Goal: Task Accomplishment & Management: Use online tool/utility

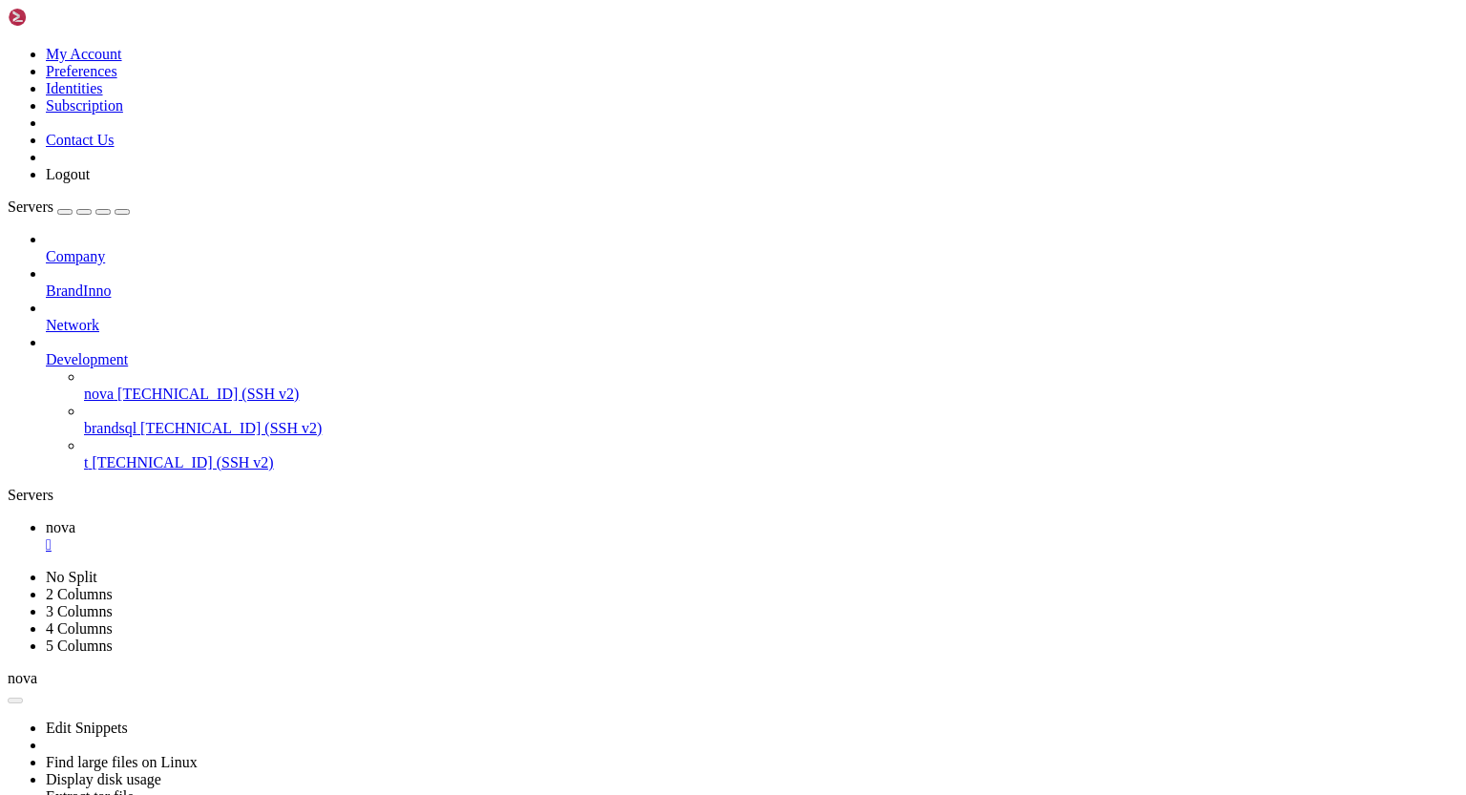
scroll to position [9, 2]
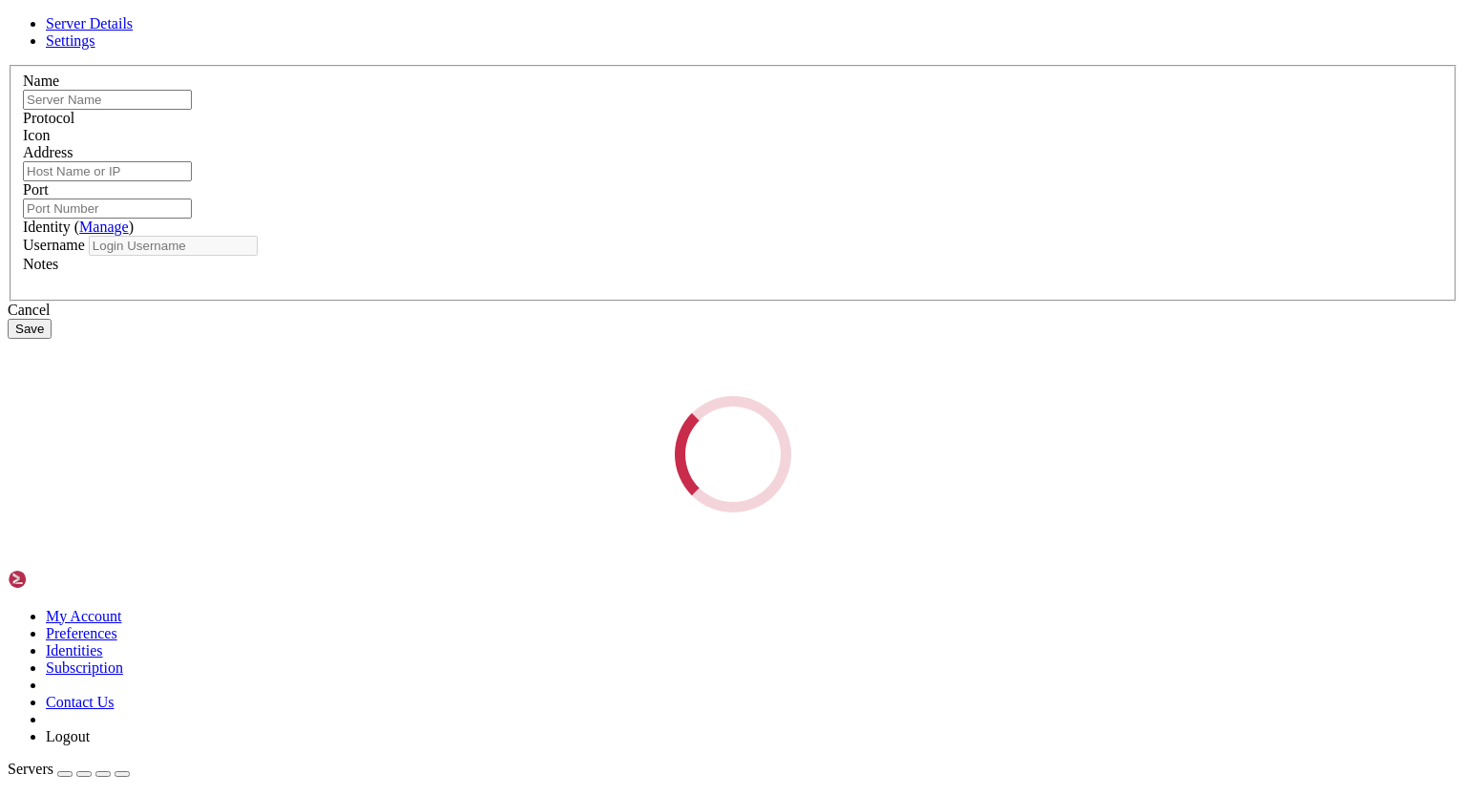
type input "nova"
type input "[TECHNICAL_ID]"
type input "22"
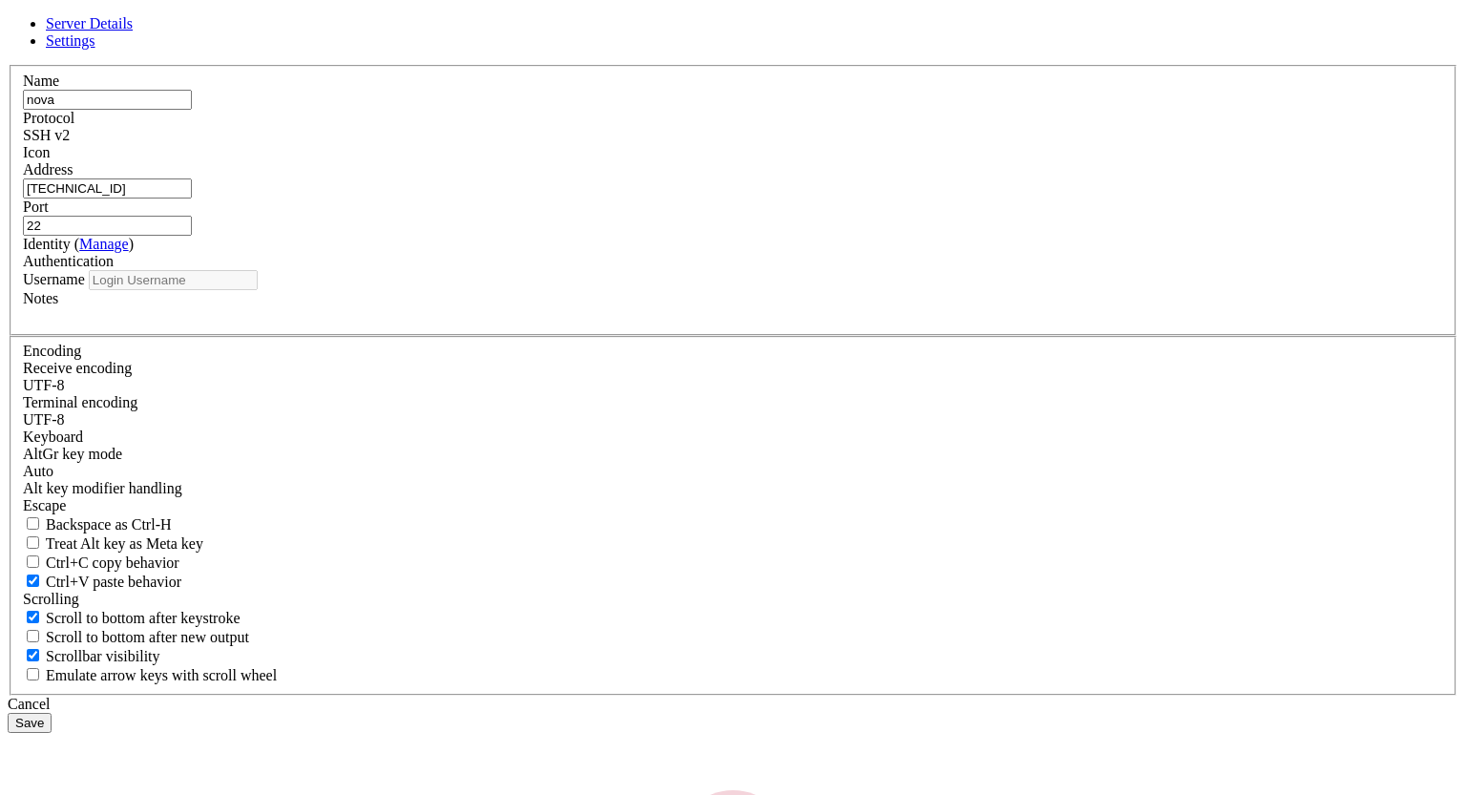
type input "root"
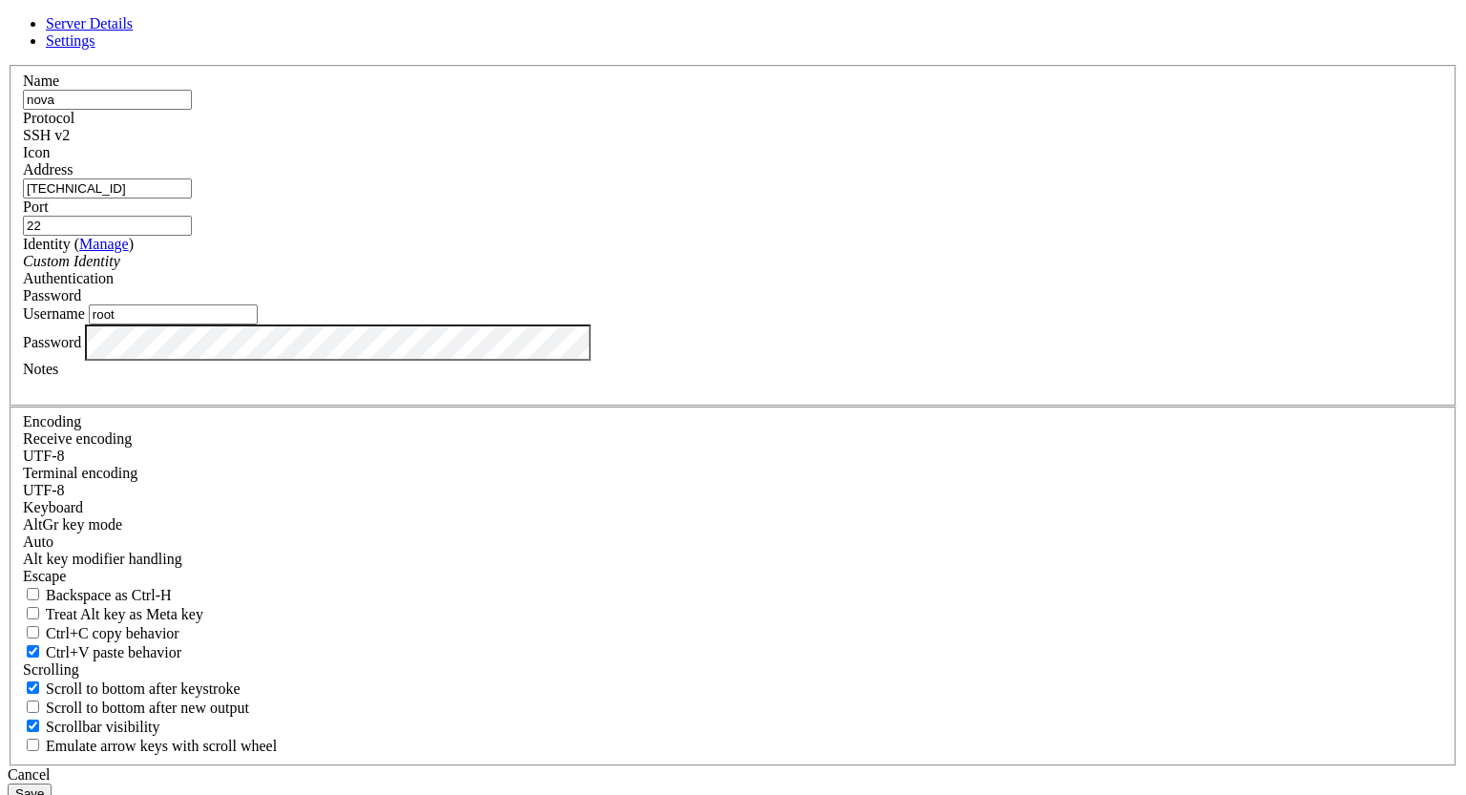
click at [468, 361] on div "Password" at bounding box center [733, 342] width 1420 height 36
click at [52, 783] on button "Save" at bounding box center [30, 793] width 44 height 20
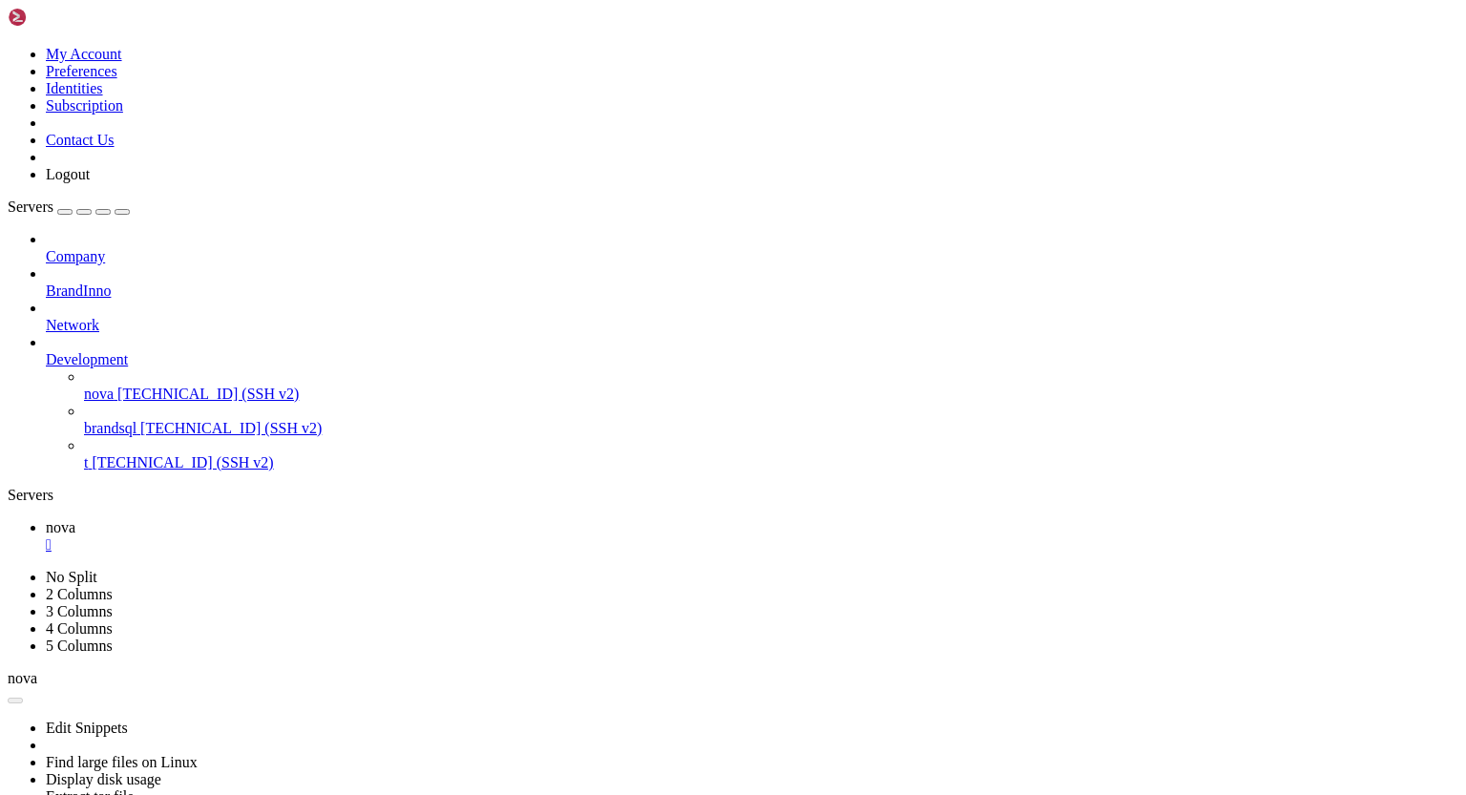
click at [320, 536] on div "" at bounding box center [752, 544] width 1412 height 17
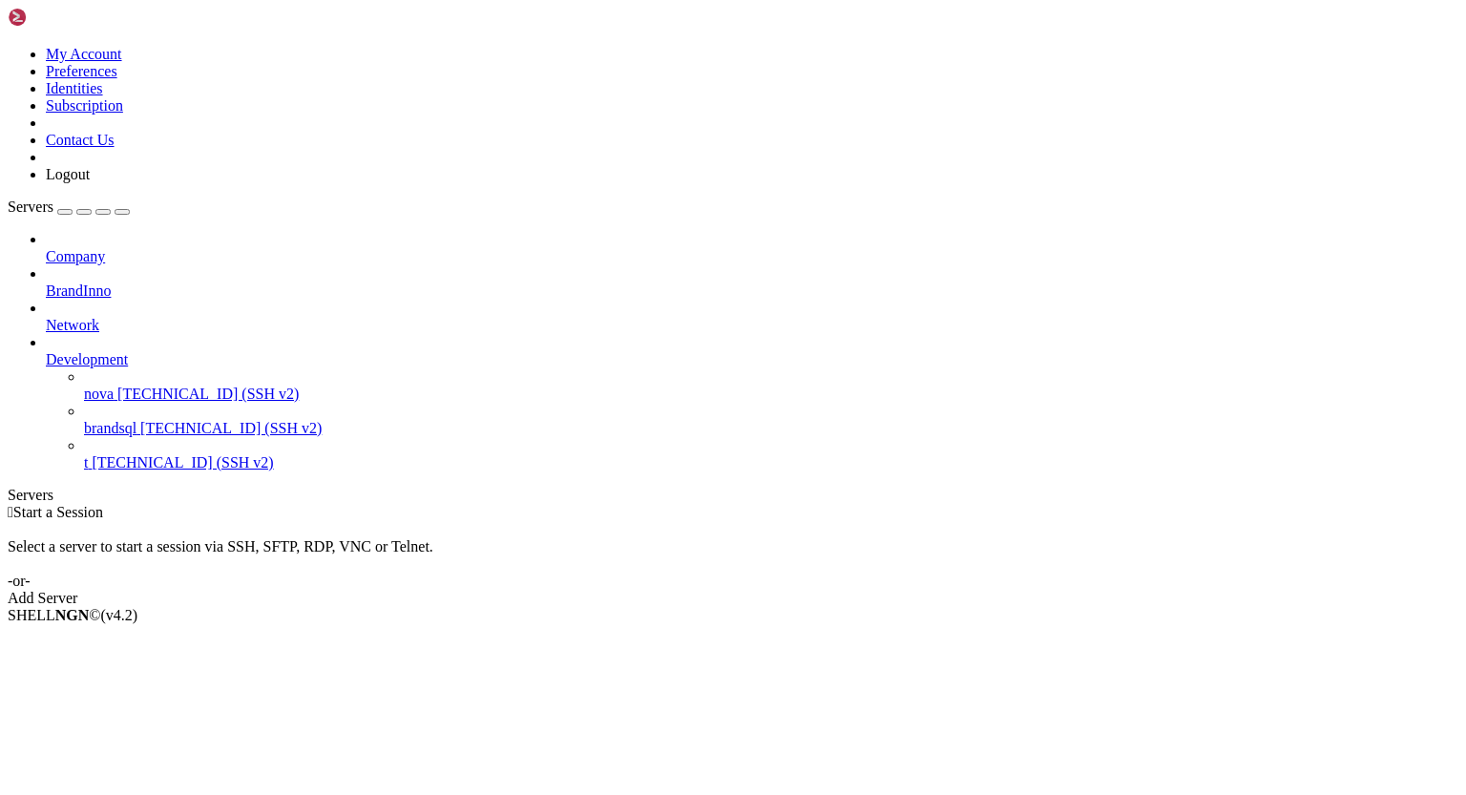
click at [114, 385] on span "nova" at bounding box center [99, 393] width 30 height 16
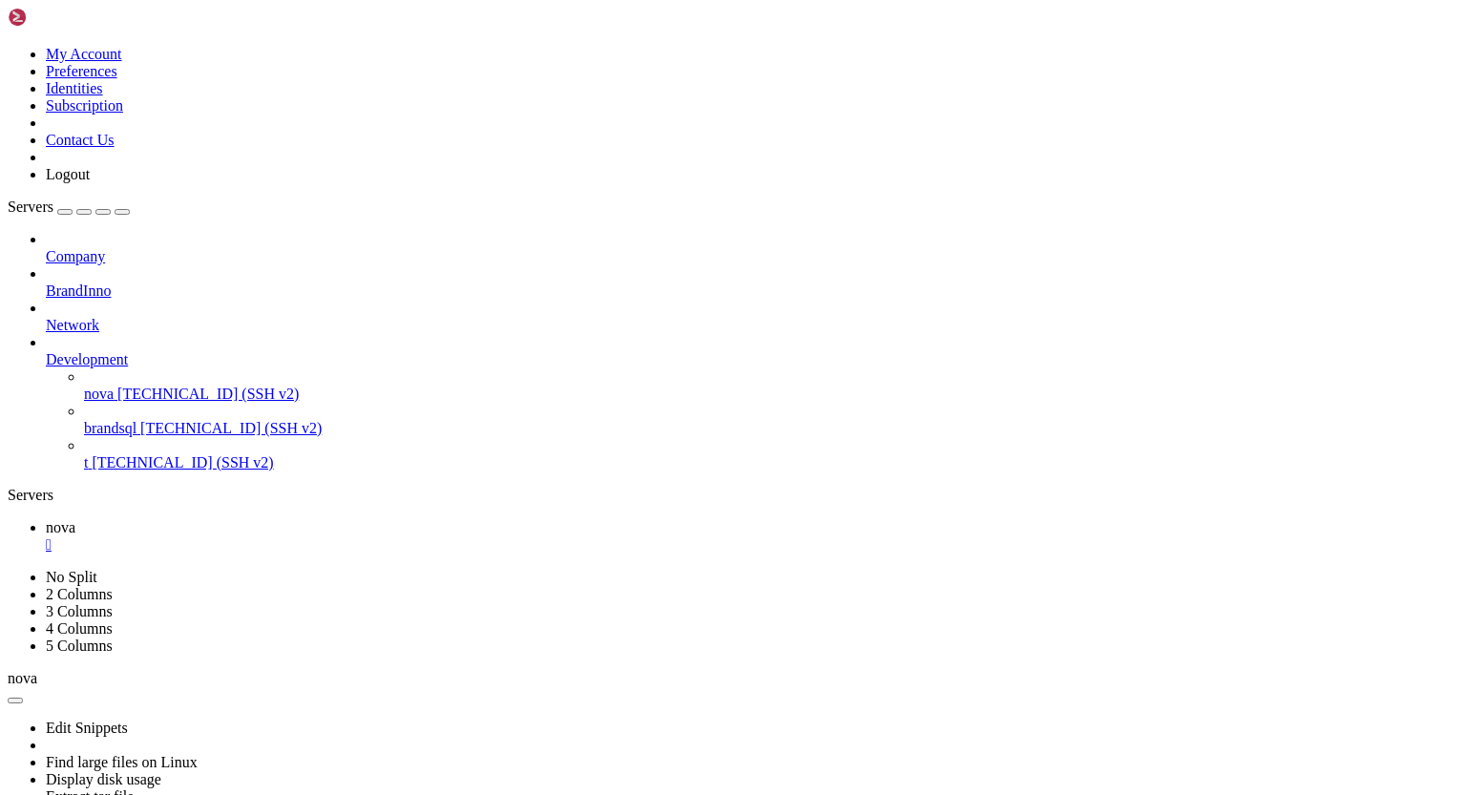
scroll to position [1671, 0]
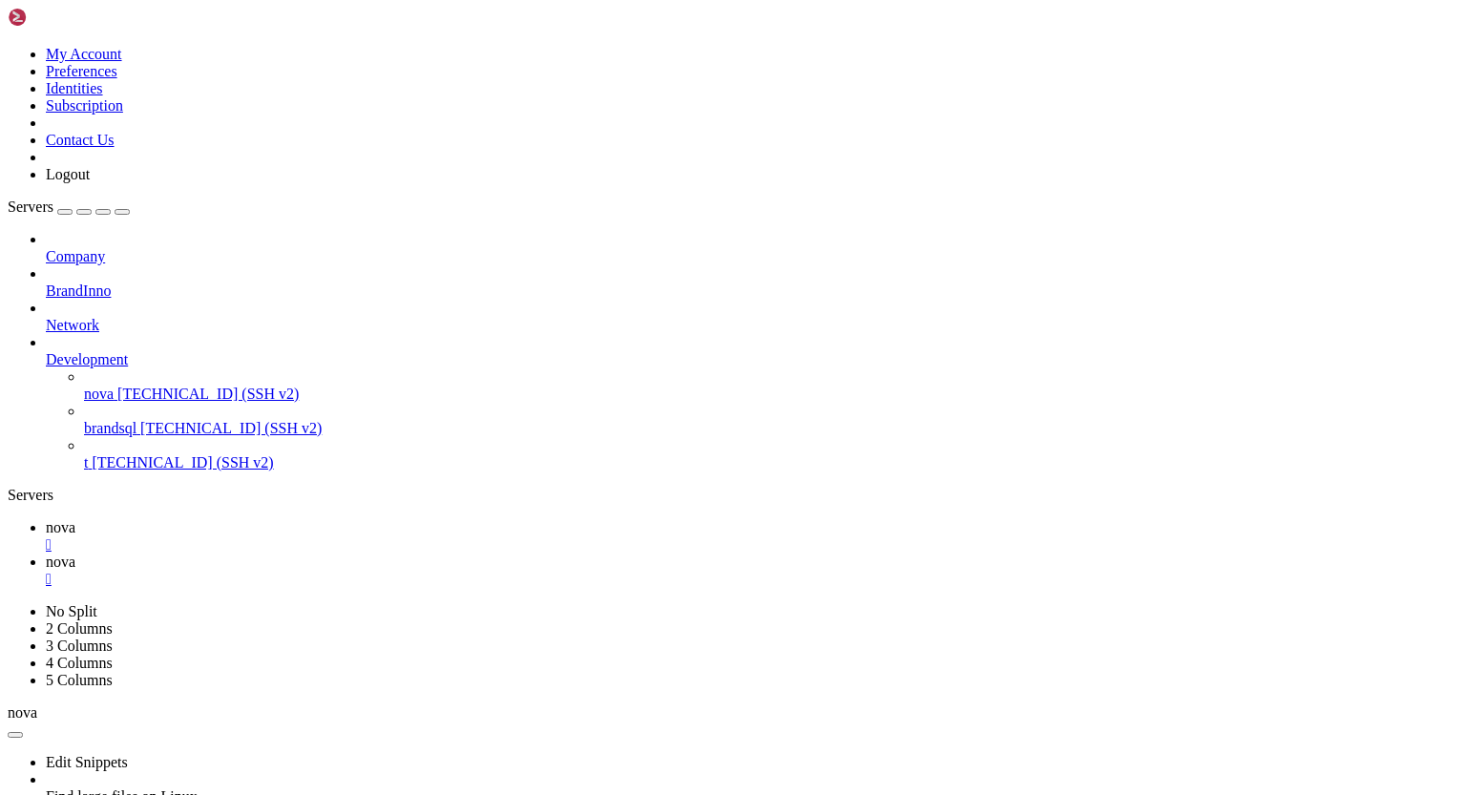
type input "/root/.ssh"
click at [416, 571] on div "" at bounding box center [752, 579] width 1412 height 17
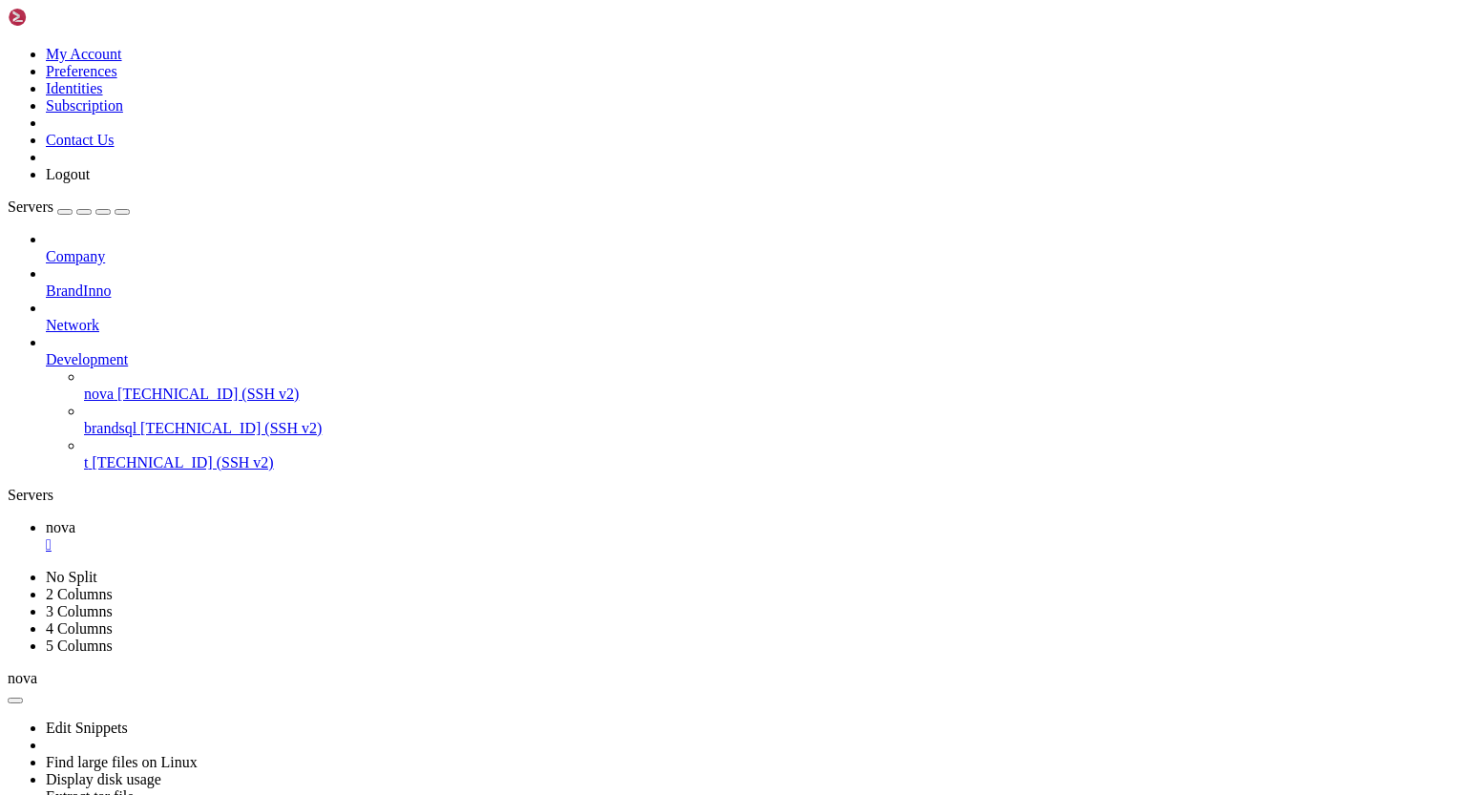
scroll to position [1719, 0]
click at [315, 536] on div "" at bounding box center [752, 544] width 1412 height 17
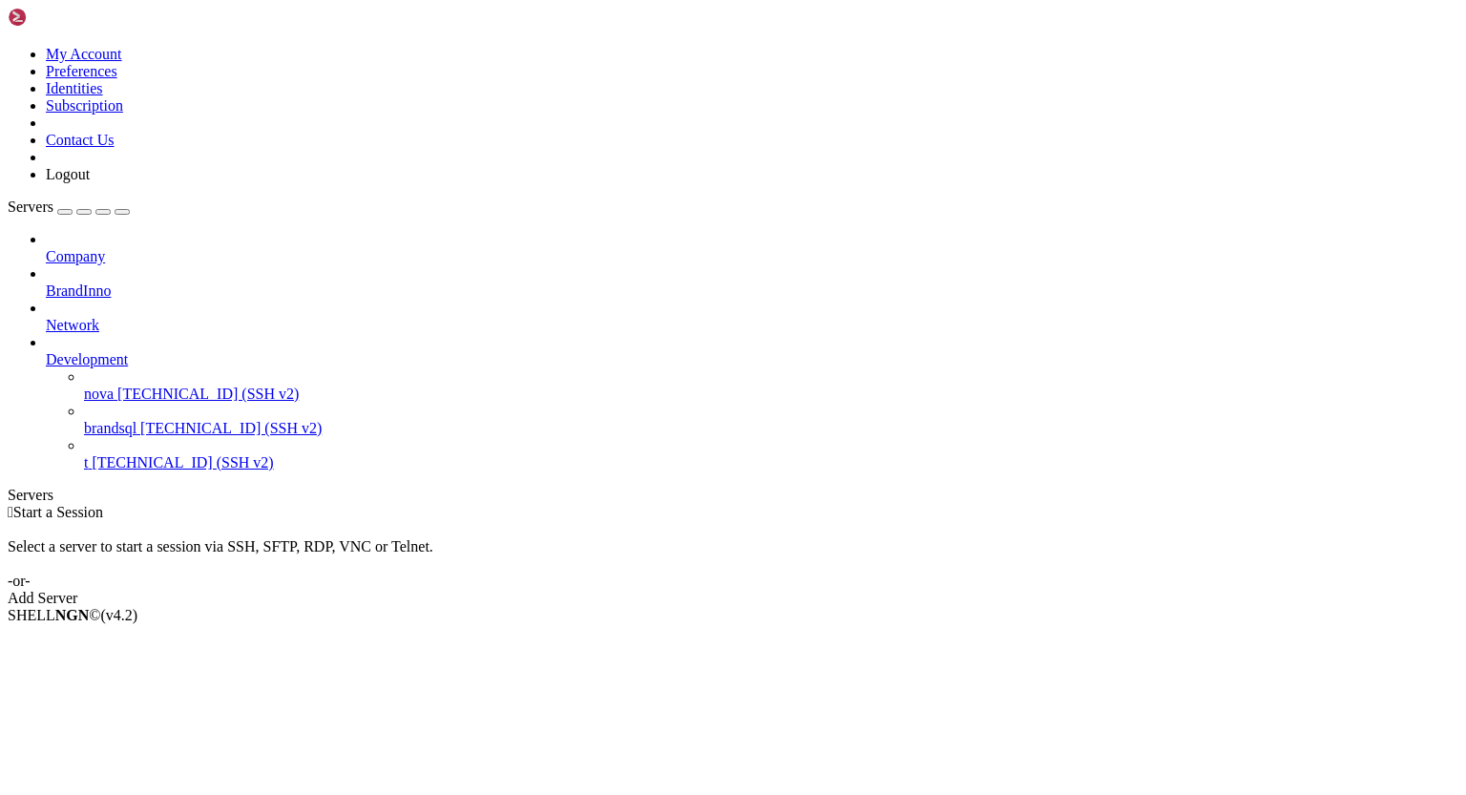
click at [114, 385] on span "nova" at bounding box center [99, 393] width 30 height 16
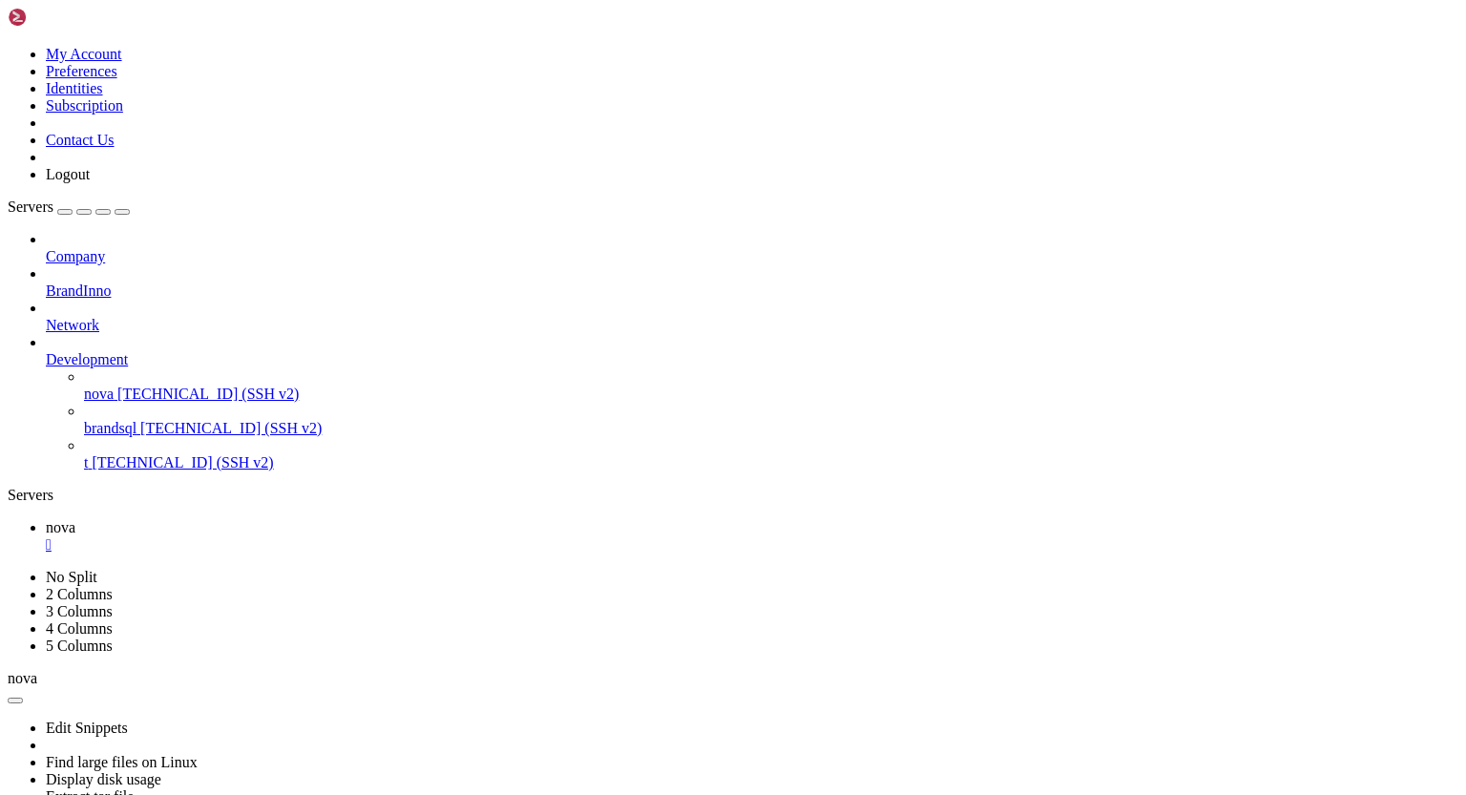
scroll to position [5401, 0]
drag, startPoint x: 15, startPoint y: 1471, endPoint x: 49, endPoint y: 1484, distance: 35.6
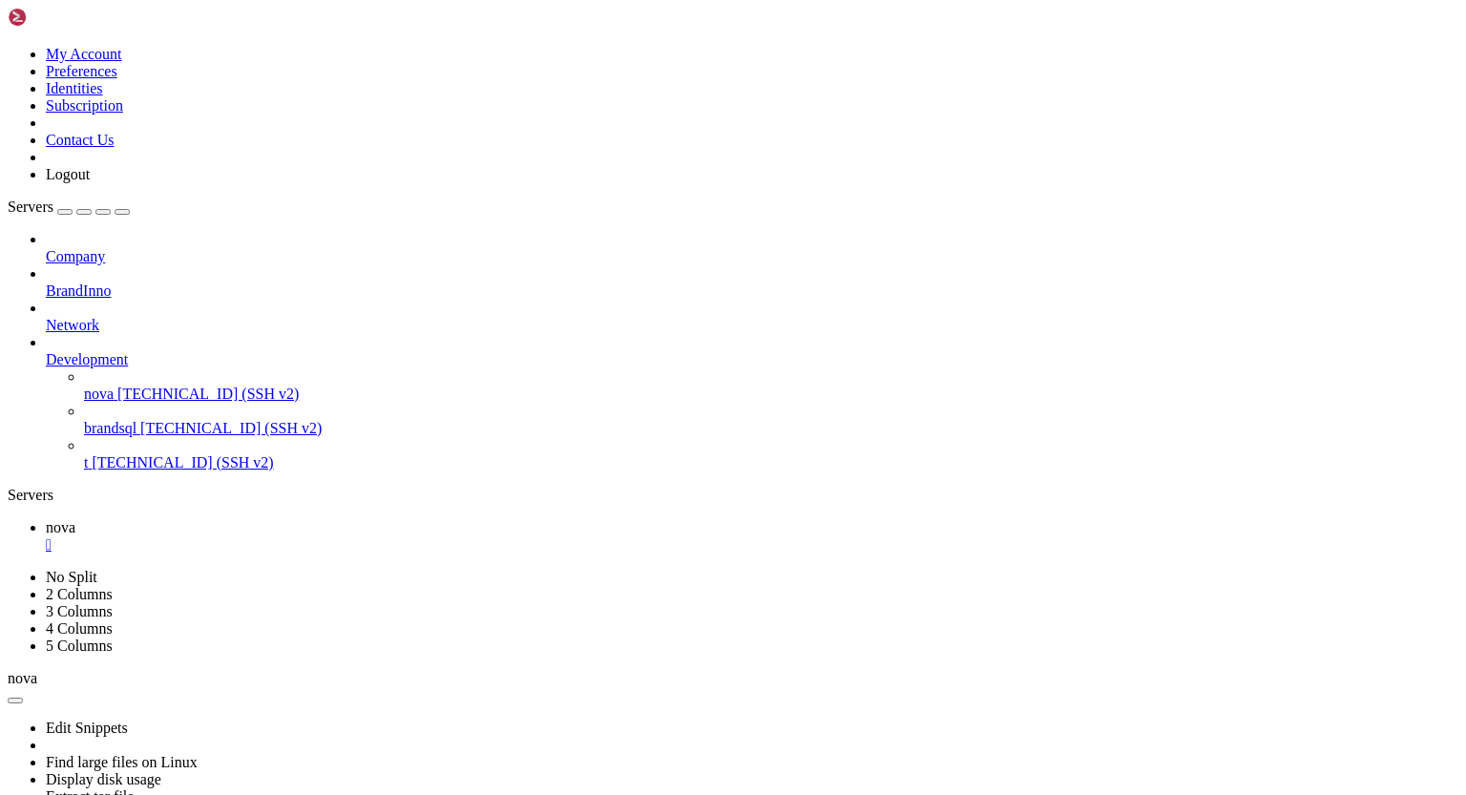
scroll to position [5661, 0]
drag, startPoint x: 239, startPoint y: 1504, endPoint x: 532, endPoint y: 1512, distance: 294.0
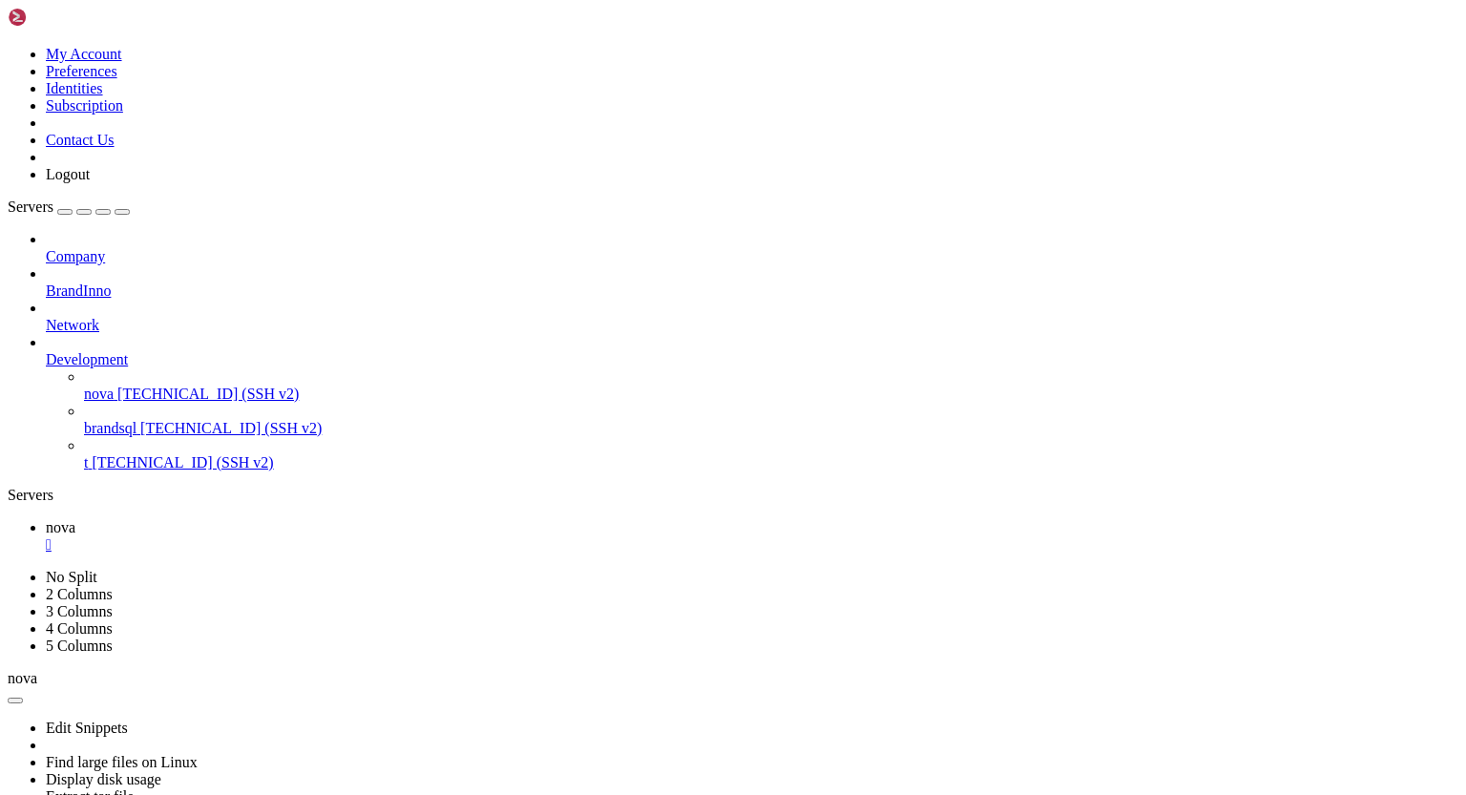
drag, startPoint x: 129, startPoint y: 1505, endPoint x: 216, endPoint y: 1504, distance: 86.8
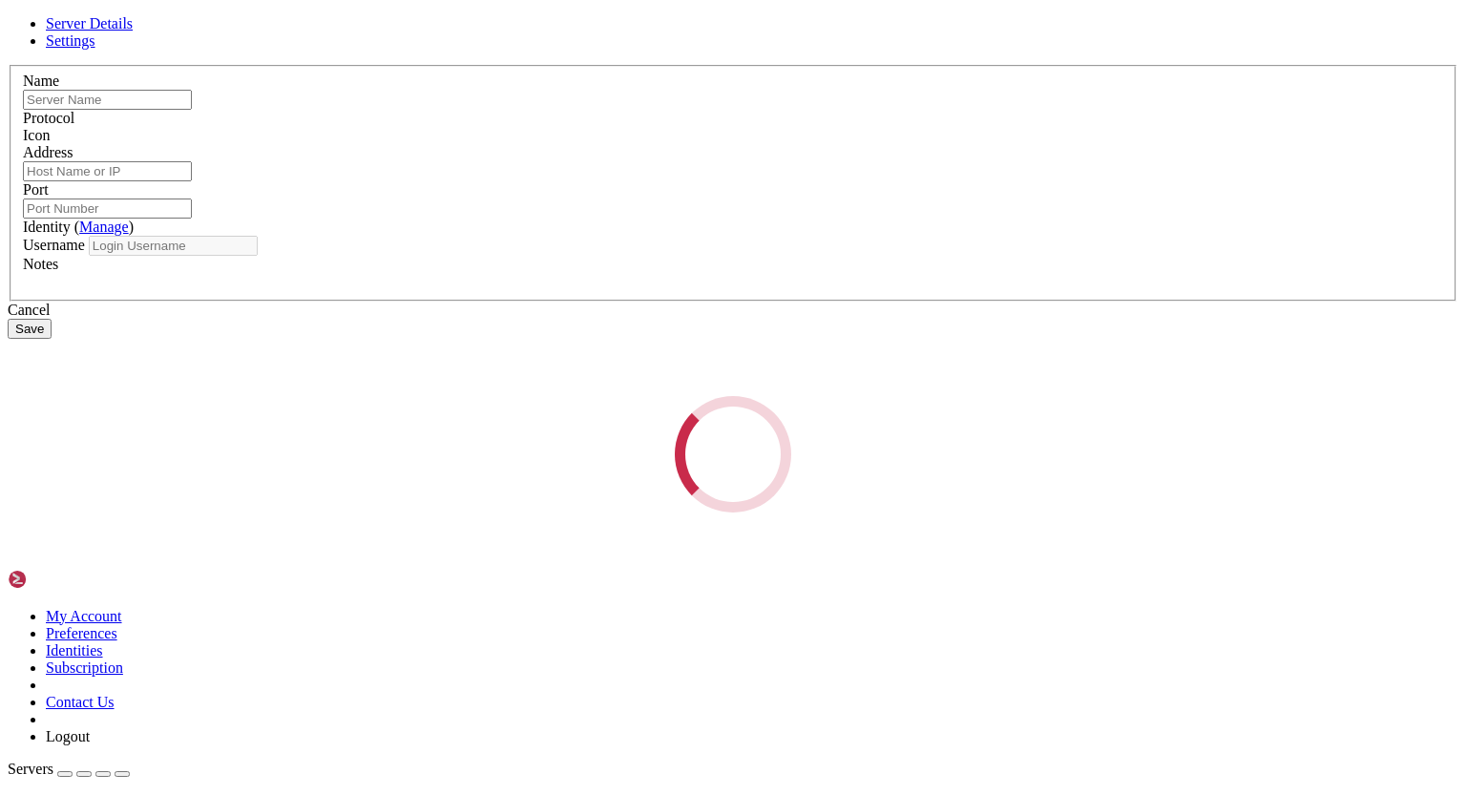
type input "nova"
type input "[TECHNICAL_ID]"
type input "22"
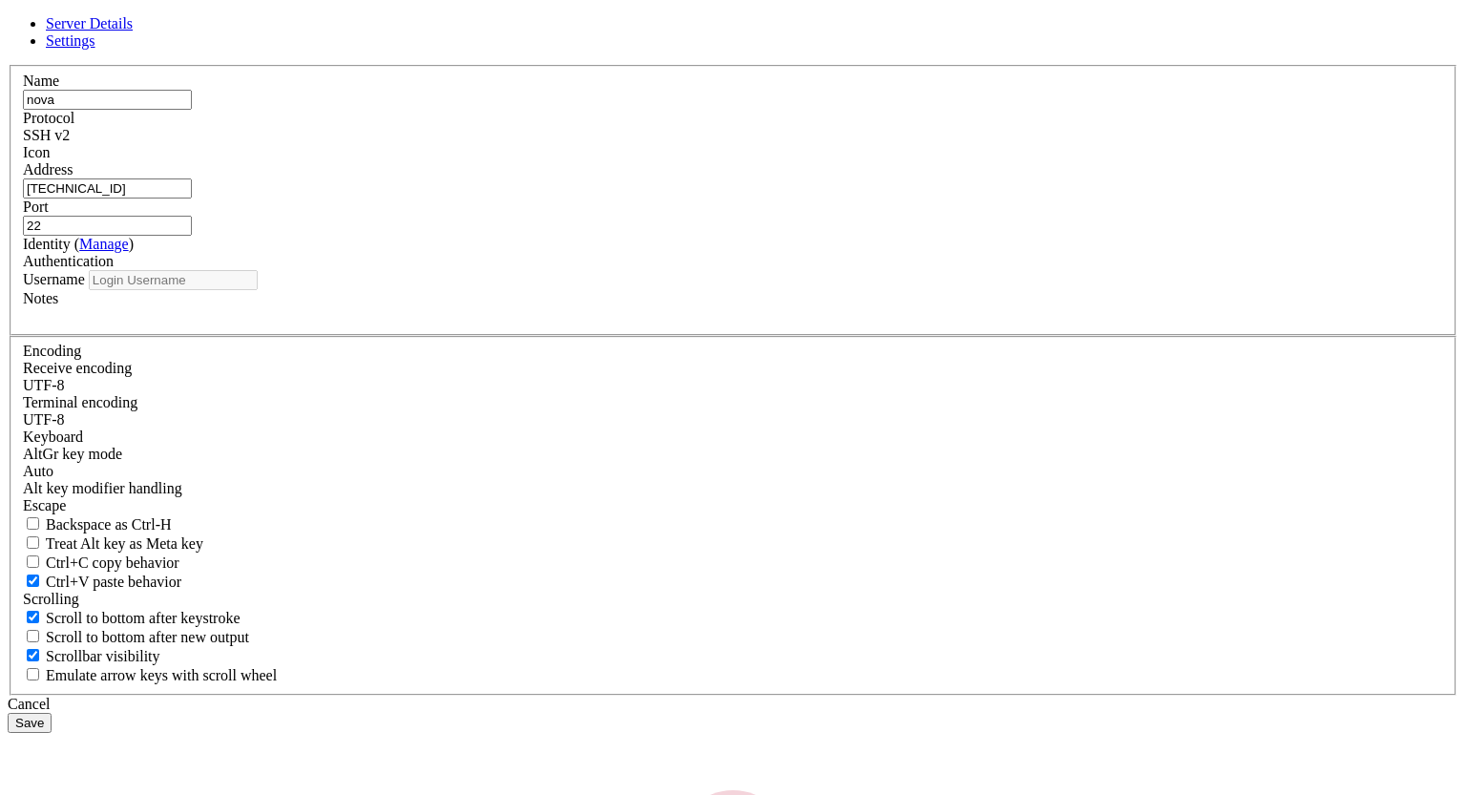
type input "root"
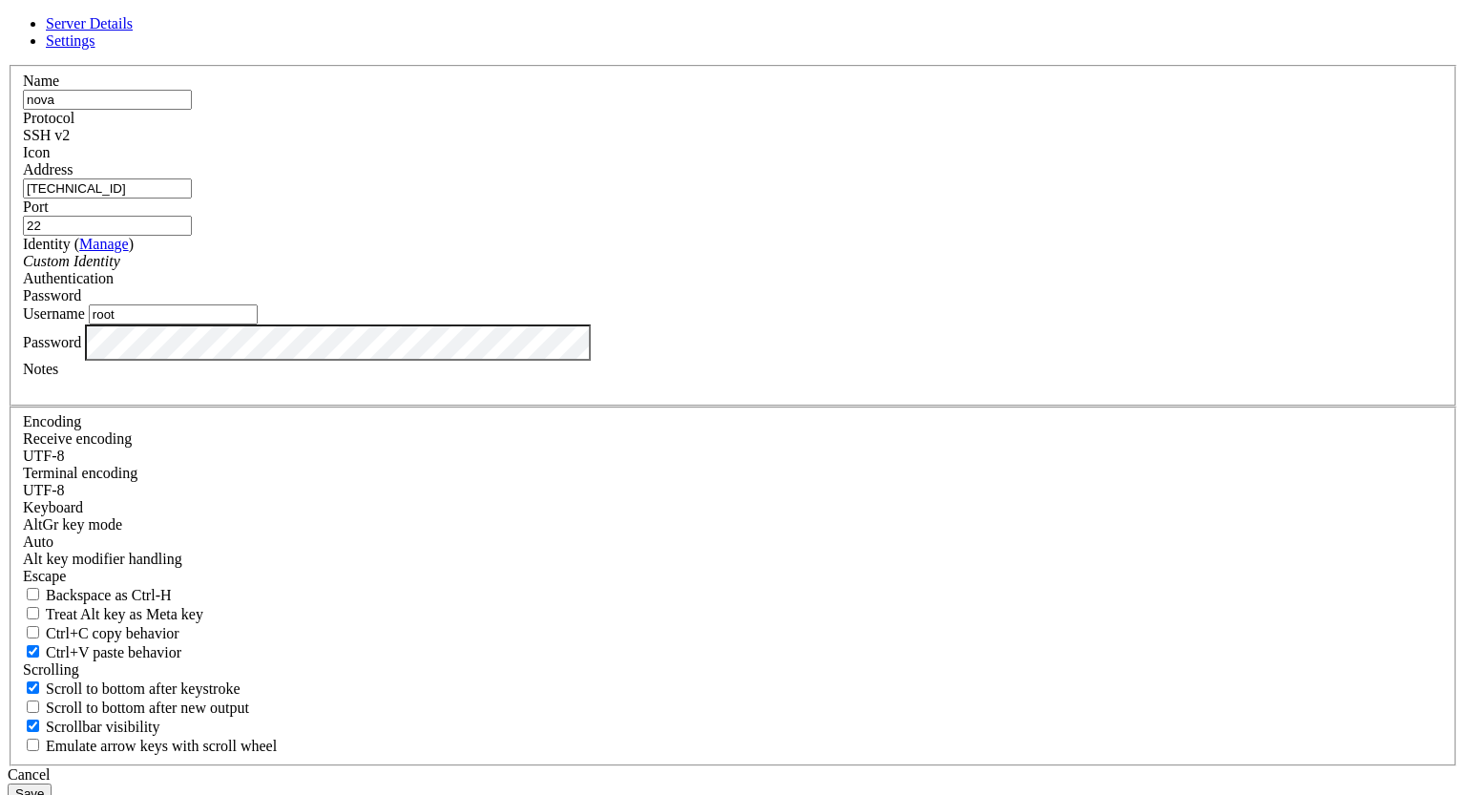
drag, startPoint x: 616, startPoint y: 295, endPoint x: 447, endPoint y: 280, distance: 170.5
click at [447, 280] on div "Name nova Protocol SSH v2 Icon Address [TECHNICAL_ID]" at bounding box center [733, 415] width 1450 height 701
click at [863, 766] on div "Cancel" at bounding box center [733, 774] width 1450 height 17
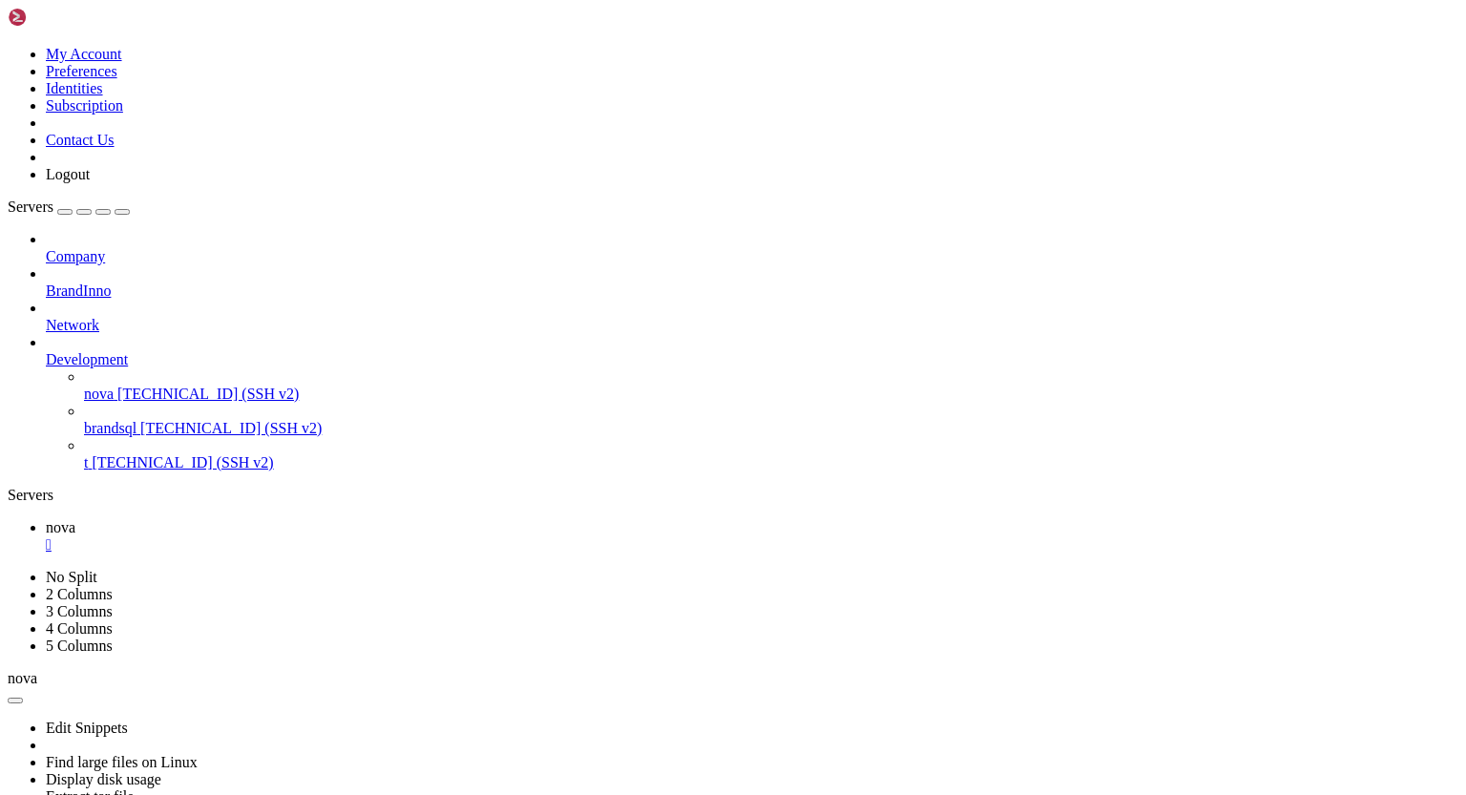
click at [1300, 687] on div "Edit Snippets Find large files on Linux Display disk usage Extract tar file Vie…" at bounding box center [733, 772] width 1450 height 171
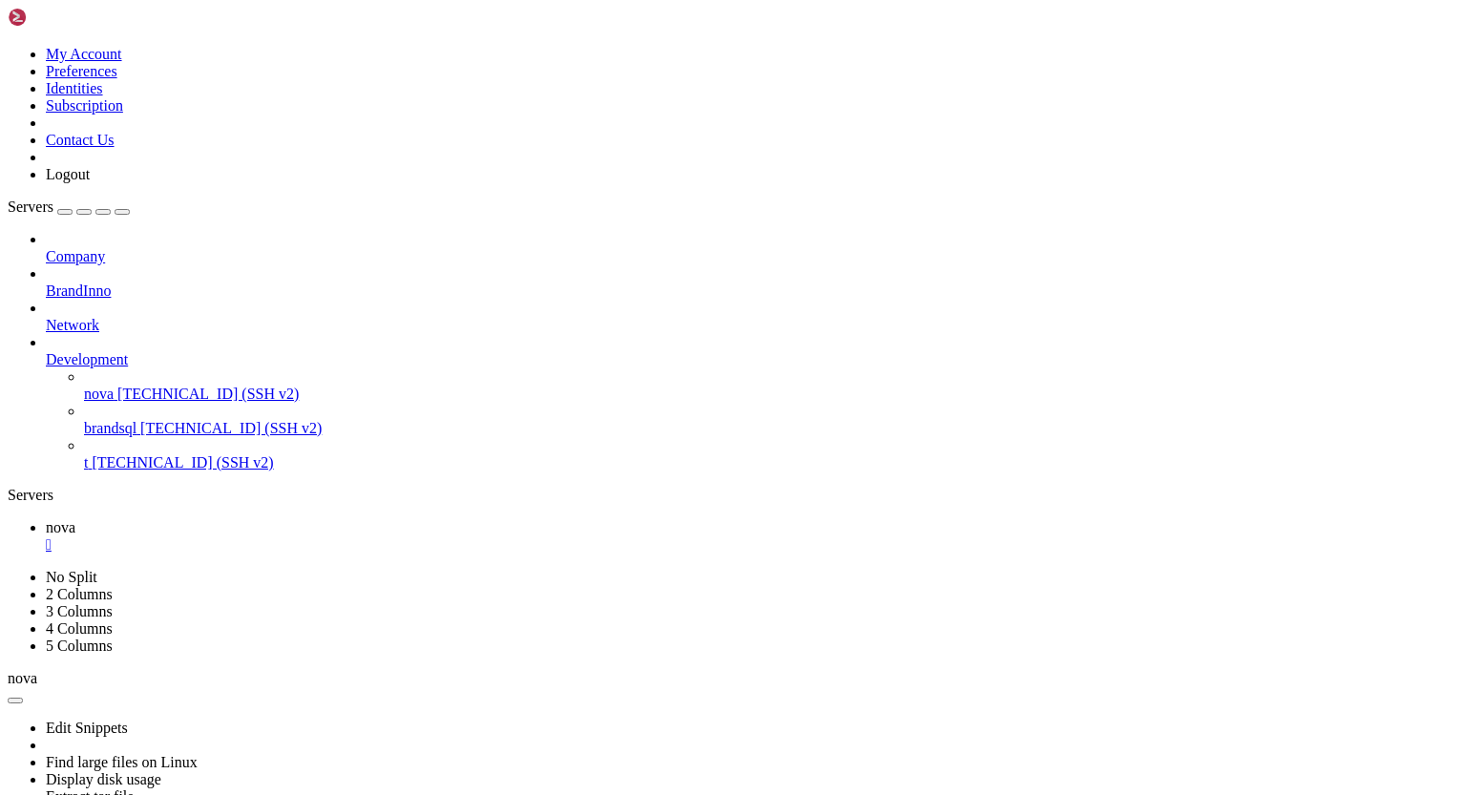
drag, startPoint x: 17, startPoint y: 1506, endPoint x: 412, endPoint y: 1473, distance: 396.4
drag, startPoint x: 17, startPoint y: 1504, endPoint x: 126, endPoint y: 1507, distance: 108.8
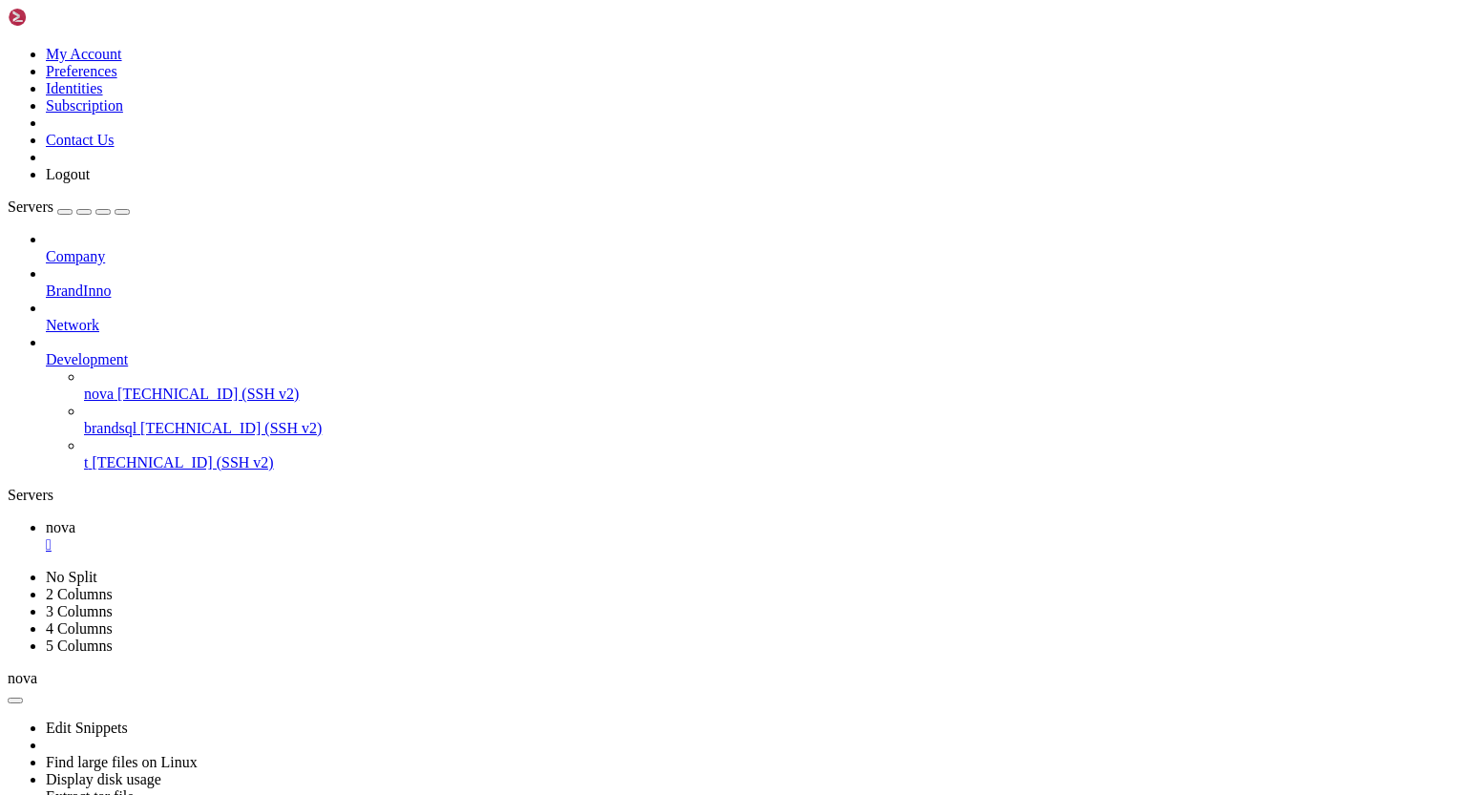
drag, startPoint x: 145, startPoint y: 1485, endPoint x: 271, endPoint y: 1485, distance: 125.9
drag, startPoint x: 315, startPoint y: 1487, endPoint x: 404, endPoint y: 1487, distance: 88.7
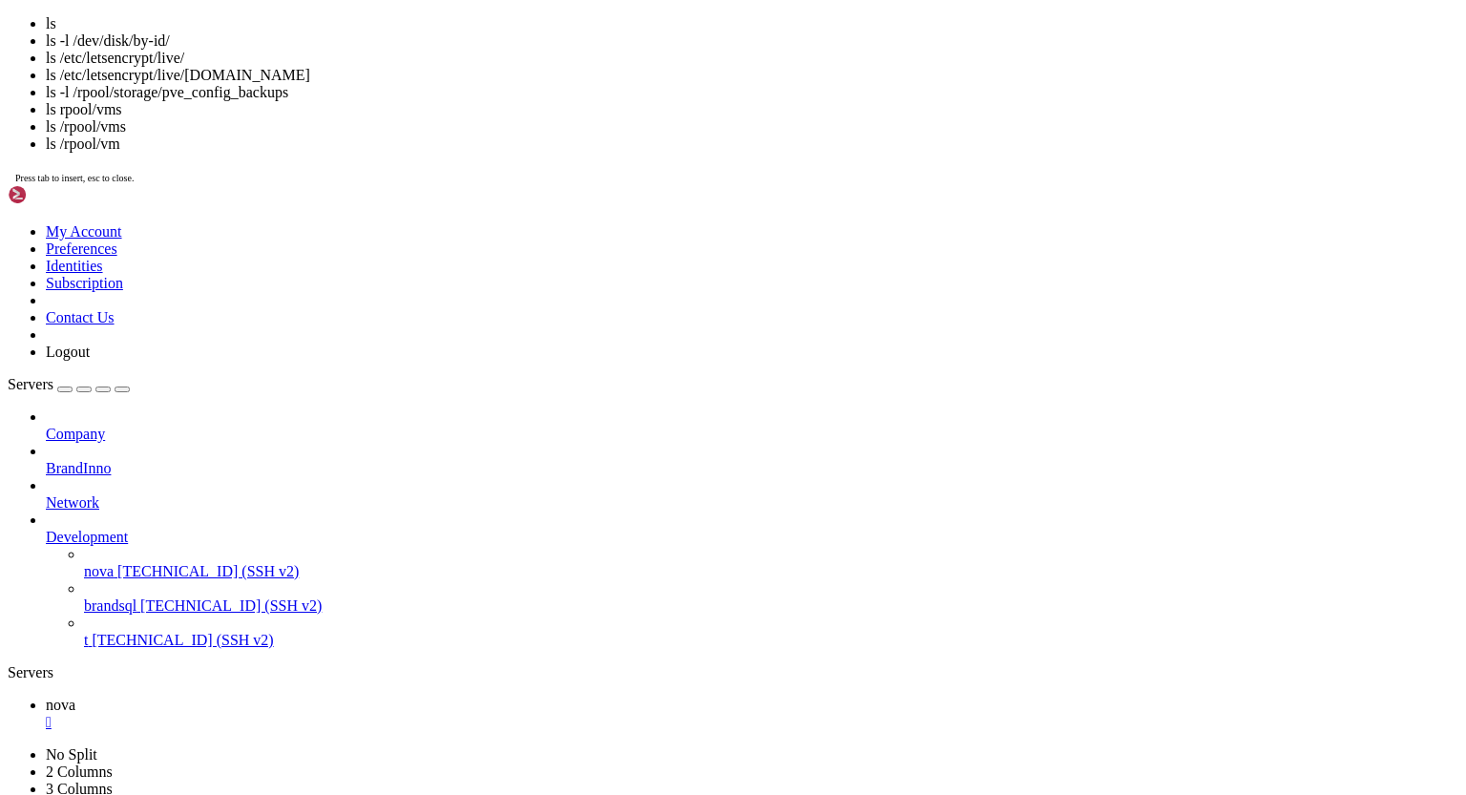
scroll to position [11760, 0]
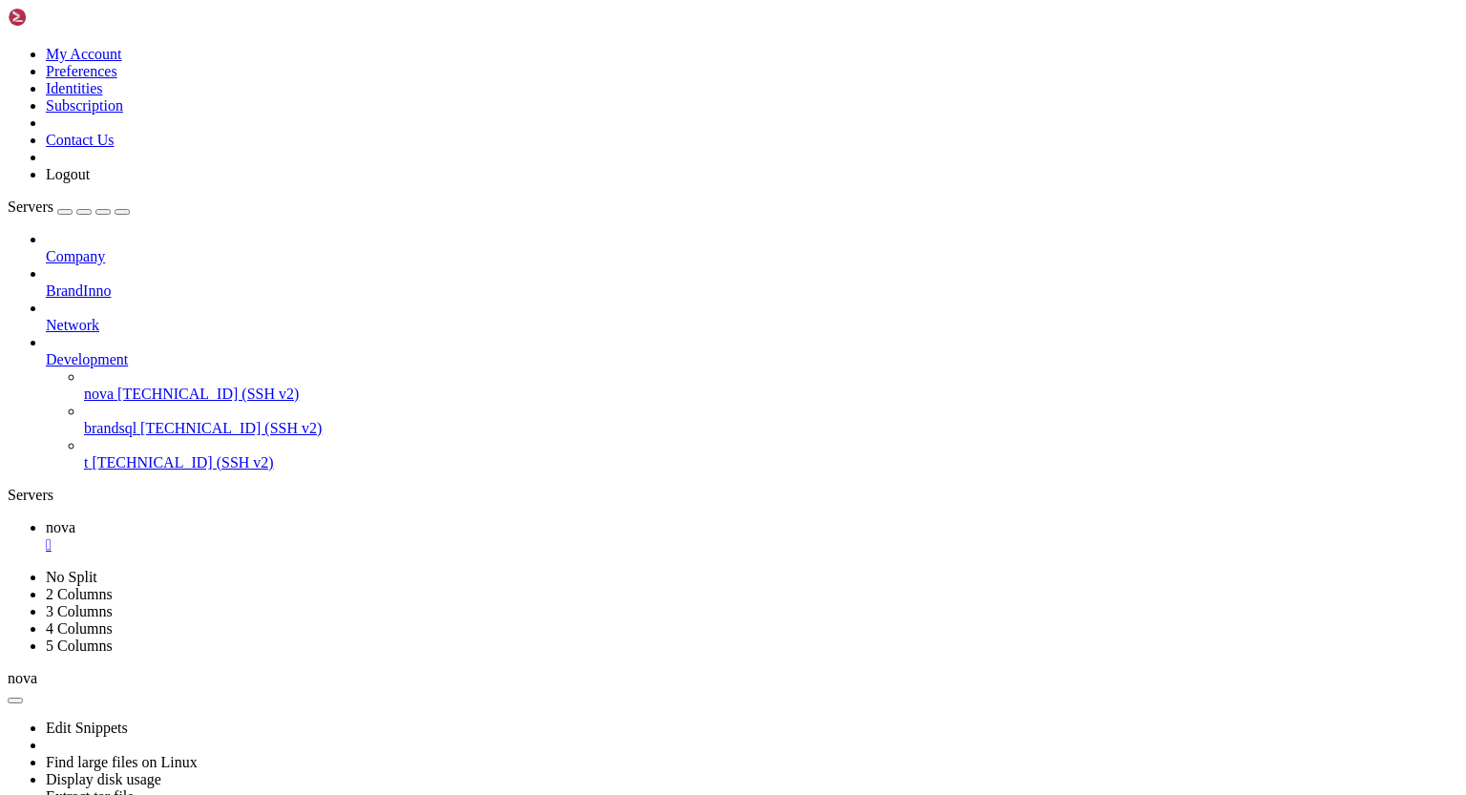
drag, startPoint x: 17, startPoint y: 1504, endPoint x: 61, endPoint y: 1504, distance: 43.9
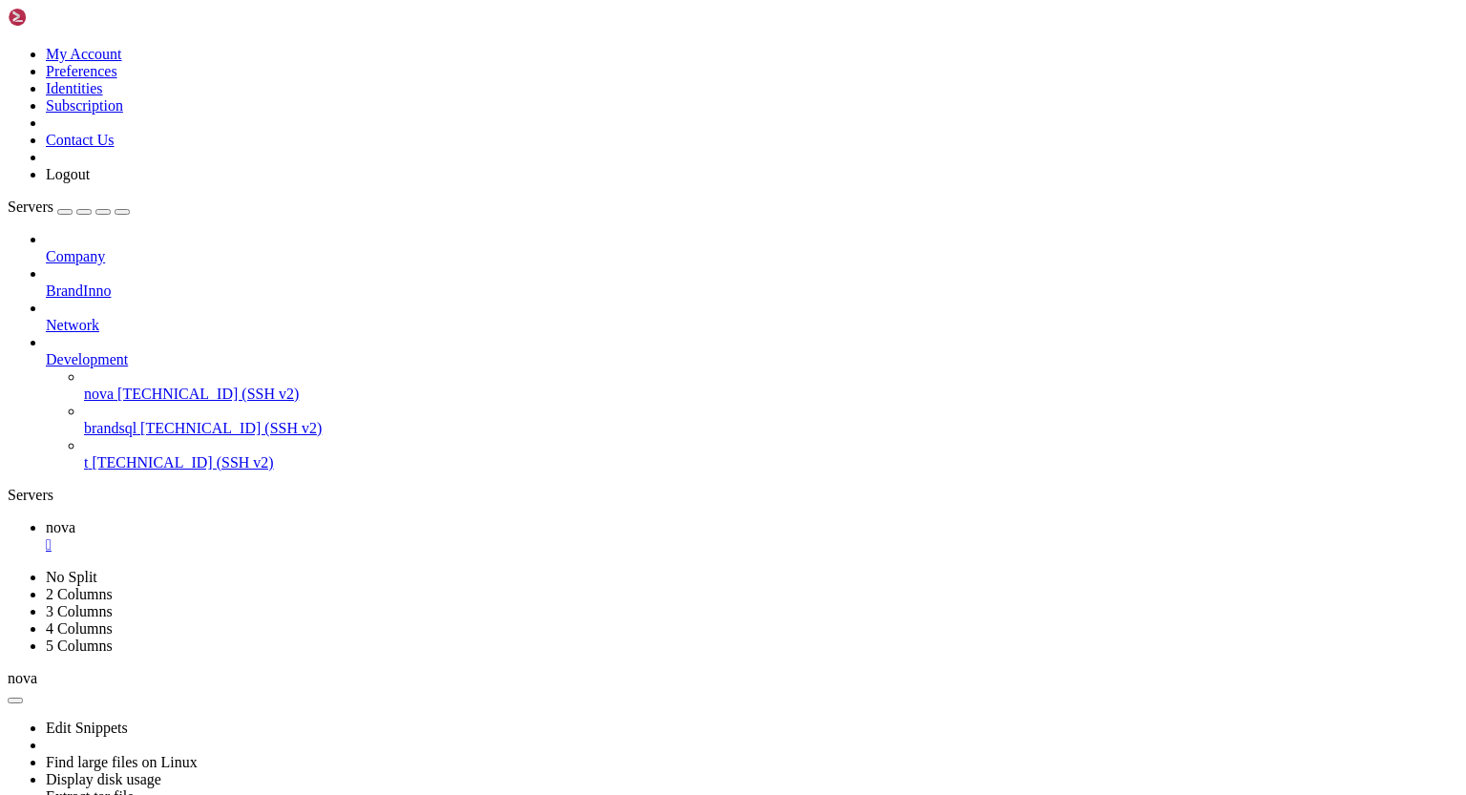
scroll to position [12101, 0]
